Goal: Task Accomplishment & Management: Manage account settings

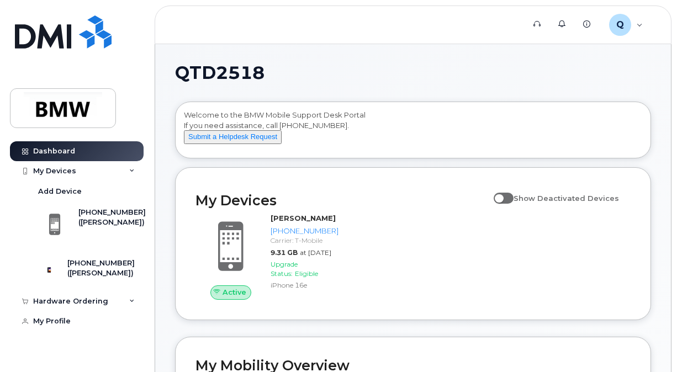
click at [512, 204] on span at bounding box center [503, 198] width 20 height 11
click at [502, 197] on input "Show Deactivated Devices" at bounding box center [497, 192] width 9 height 9
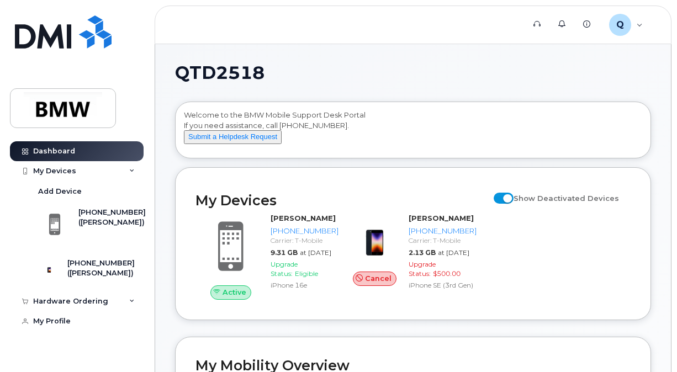
click at [509, 204] on span at bounding box center [503, 198] width 20 height 11
click at [502, 197] on input "Show Deactivated Devices" at bounding box center [497, 192] width 9 height 9
checkbox input "false"
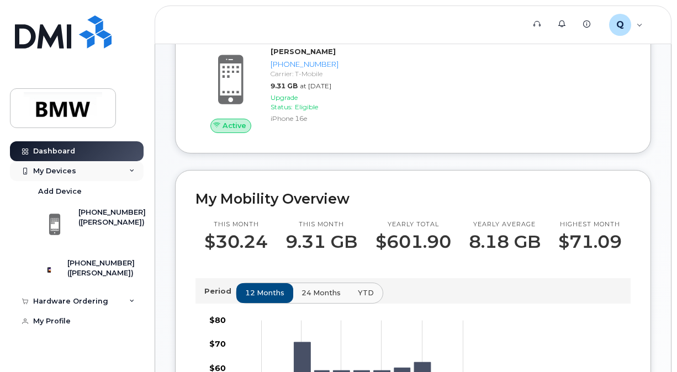
scroll to position [166, 0]
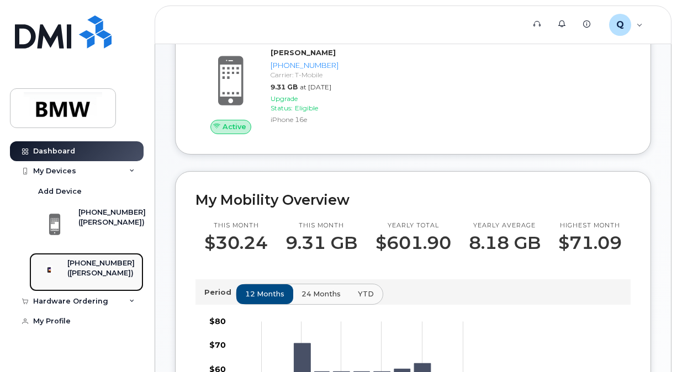
click at [106, 276] on div "([PERSON_NAME])" at bounding box center [100, 273] width 67 height 10
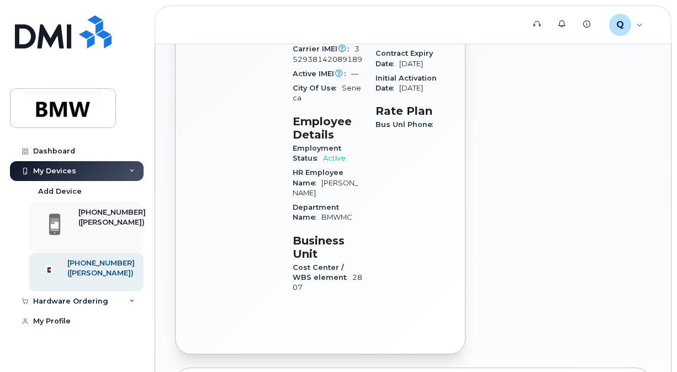
scroll to position [386, 0]
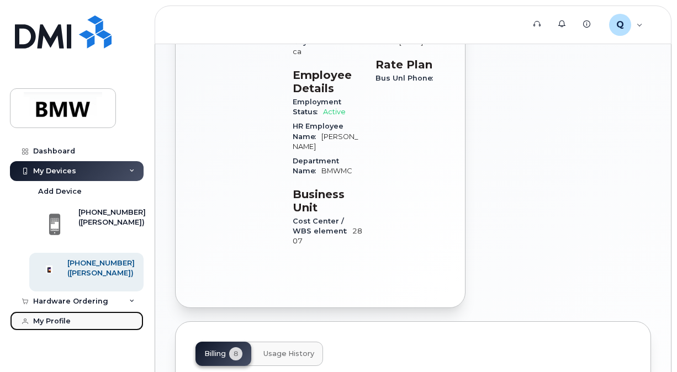
click at [70, 328] on link "My Profile" at bounding box center [77, 321] width 134 height 20
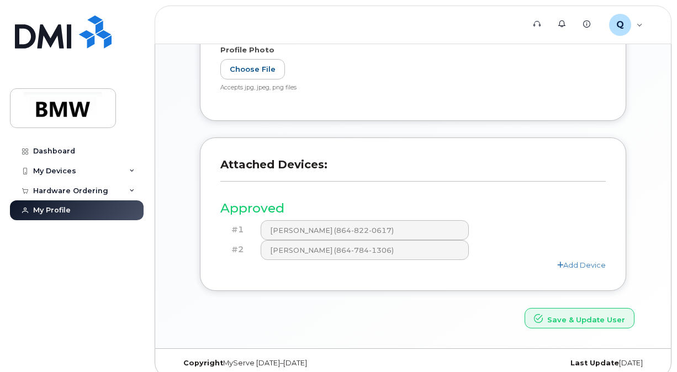
scroll to position [379, 0]
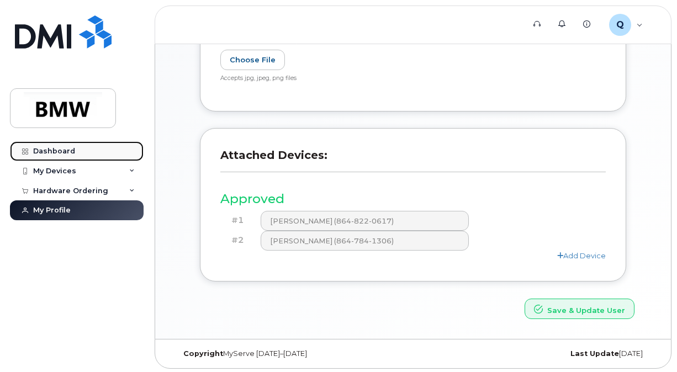
click at [66, 154] on div "Dashboard" at bounding box center [54, 151] width 42 height 9
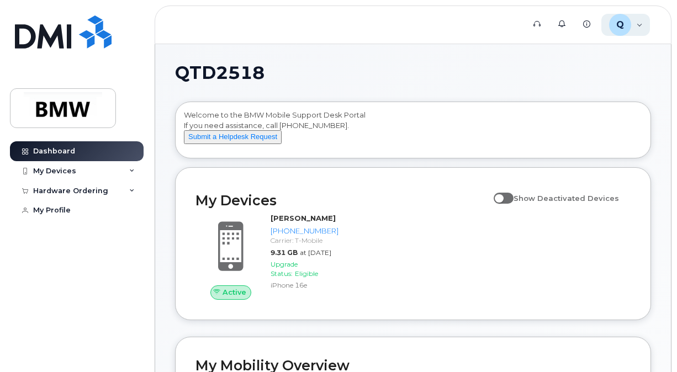
click at [636, 25] on div "Q QTD2518 Employee" at bounding box center [625, 25] width 49 height 22
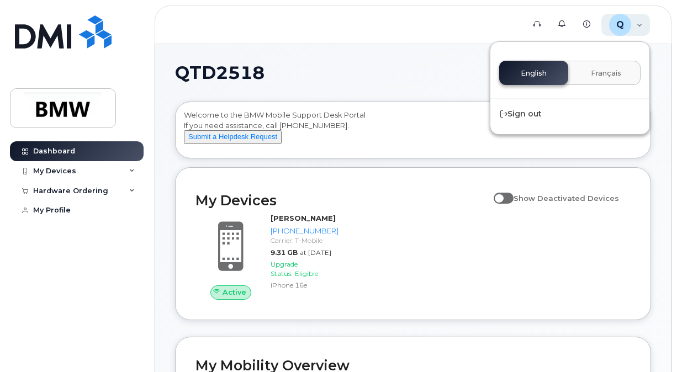
click at [636, 25] on div "Q QTD2518 Employee" at bounding box center [625, 25] width 49 height 22
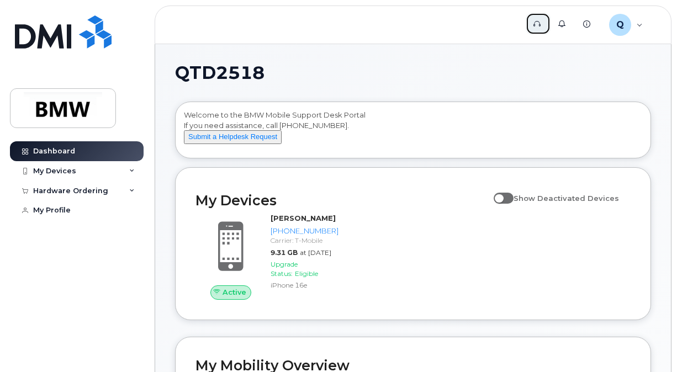
click at [542, 22] on link "Support" at bounding box center [538, 24] width 25 height 22
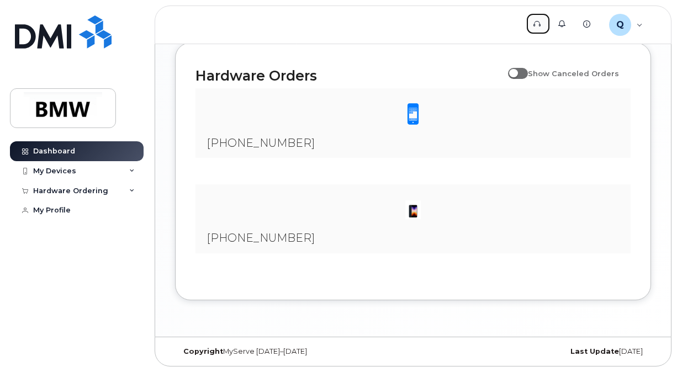
scroll to position [742, 0]
click at [526, 75] on span at bounding box center [518, 73] width 20 height 11
click at [517, 72] on input "Show Canceled Orders" at bounding box center [512, 67] width 9 height 9
checkbox input "true"
click at [414, 113] on span at bounding box center [413, 114] width 22 height 23
